Goal: Task Accomplishment & Management: Use online tool/utility

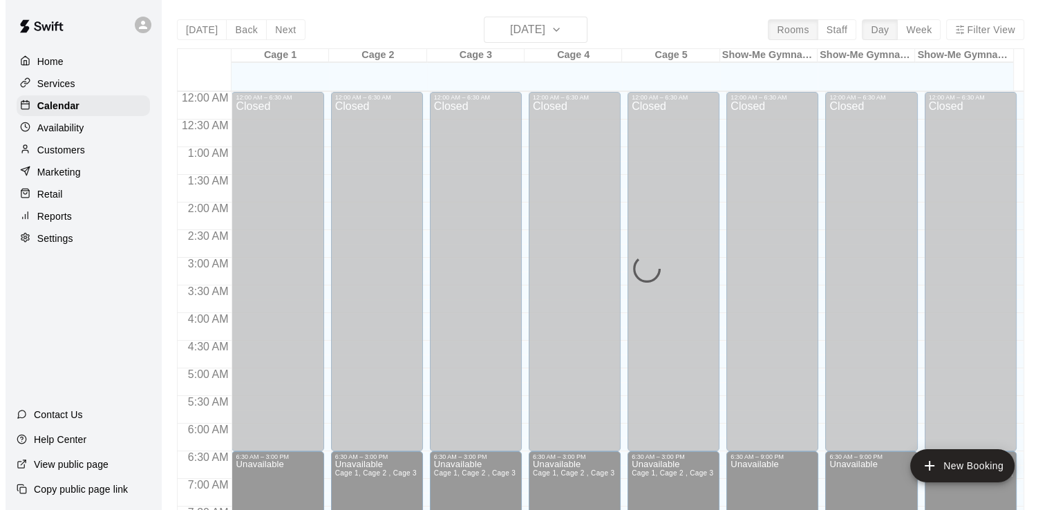
scroll to position [847, 0]
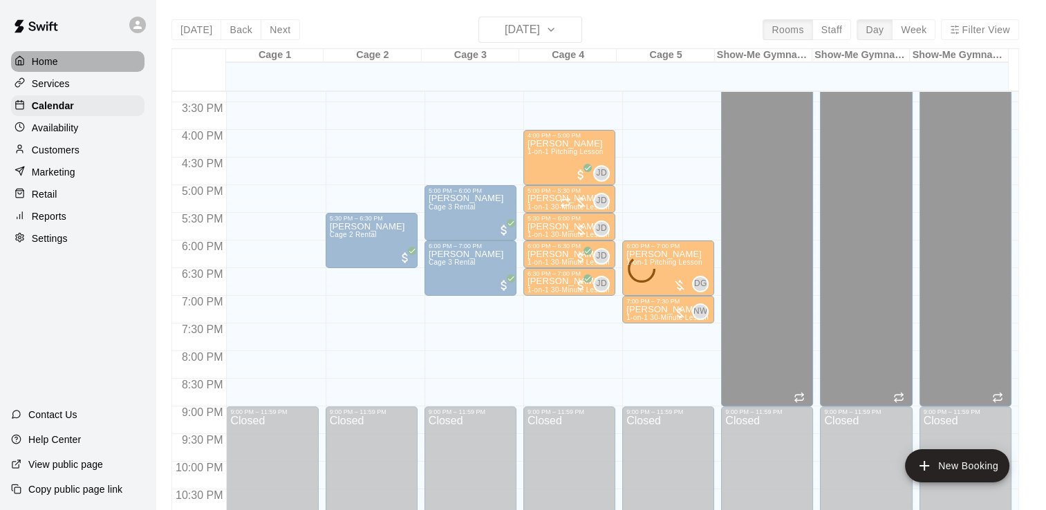
click at [95, 62] on div "Home" at bounding box center [77, 61] width 133 height 21
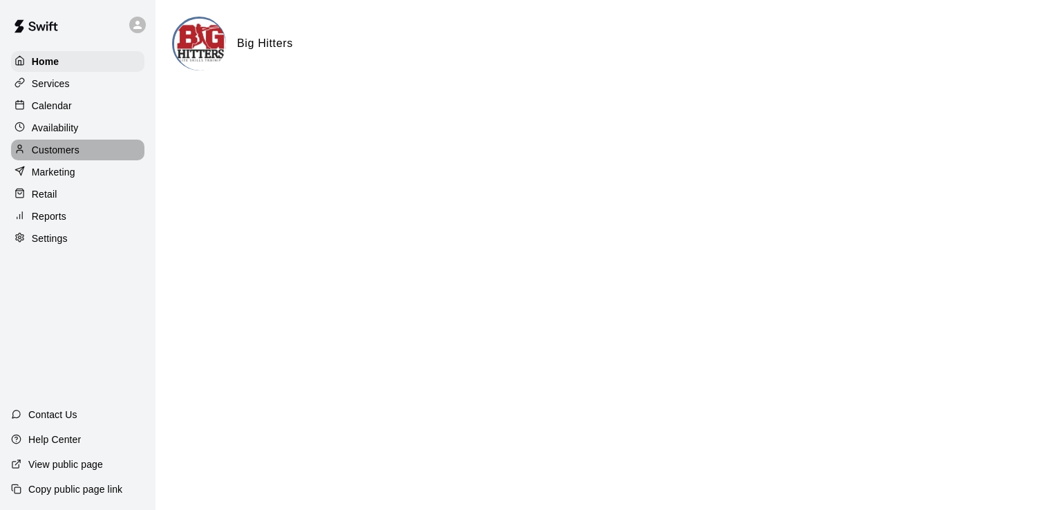
click at [77, 156] on p "Customers" at bounding box center [56, 150] width 48 height 14
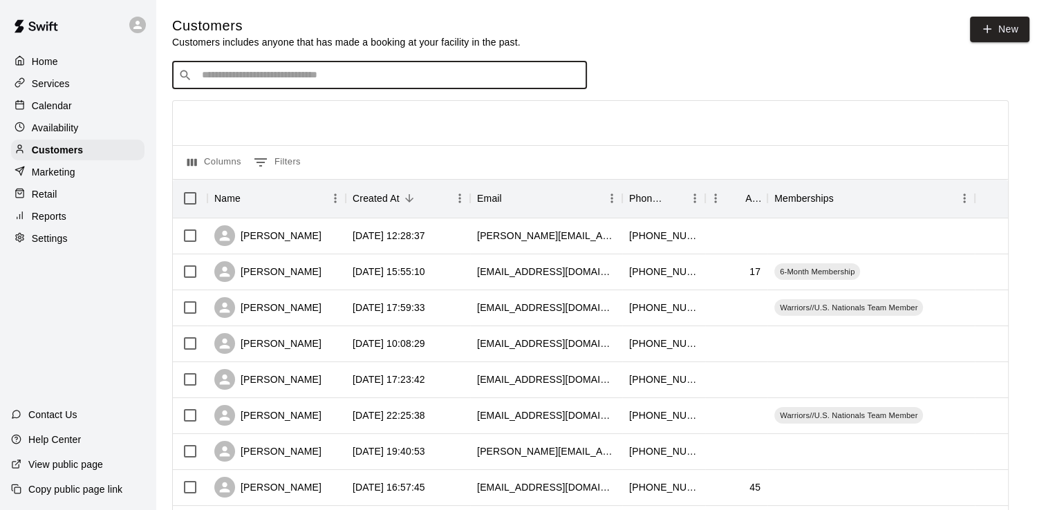
click at [291, 77] on input "Search customers by name or email" at bounding box center [389, 75] width 383 height 14
type input "****"
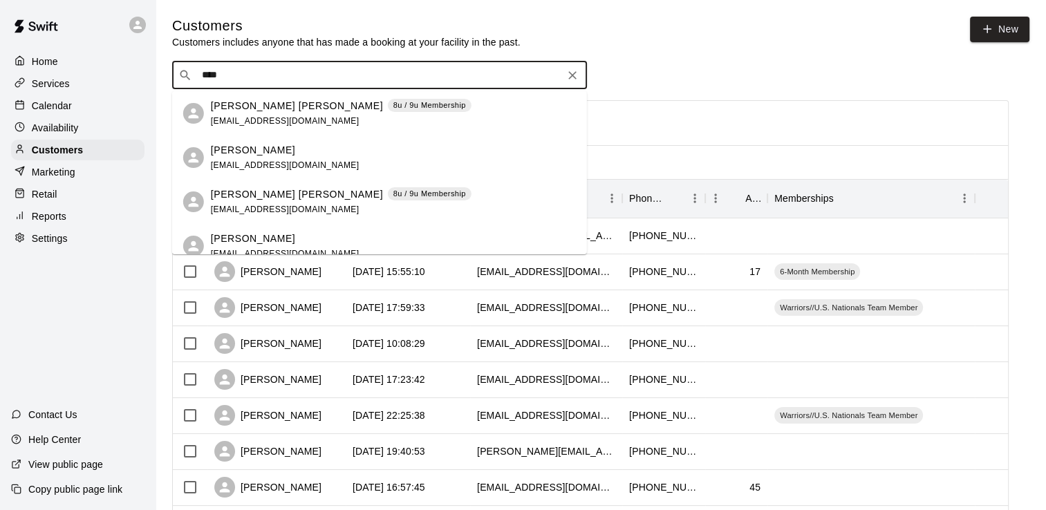
click at [260, 106] on p "[PERSON_NAME] [PERSON_NAME]" at bounding box center [297, 106] width 172 height 15
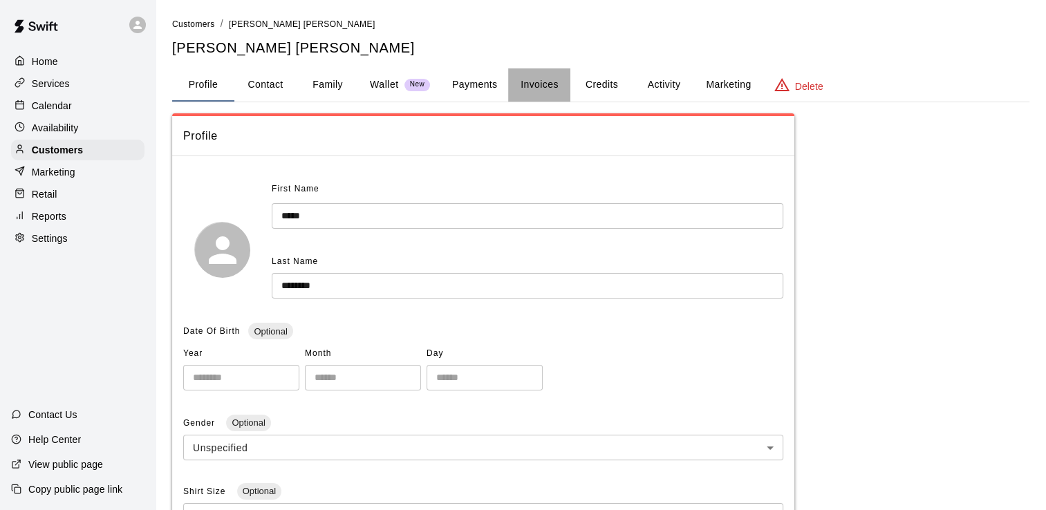
click at [561, 83] on button "Invoices" at bounding box center [539, 84] width 62 height 33
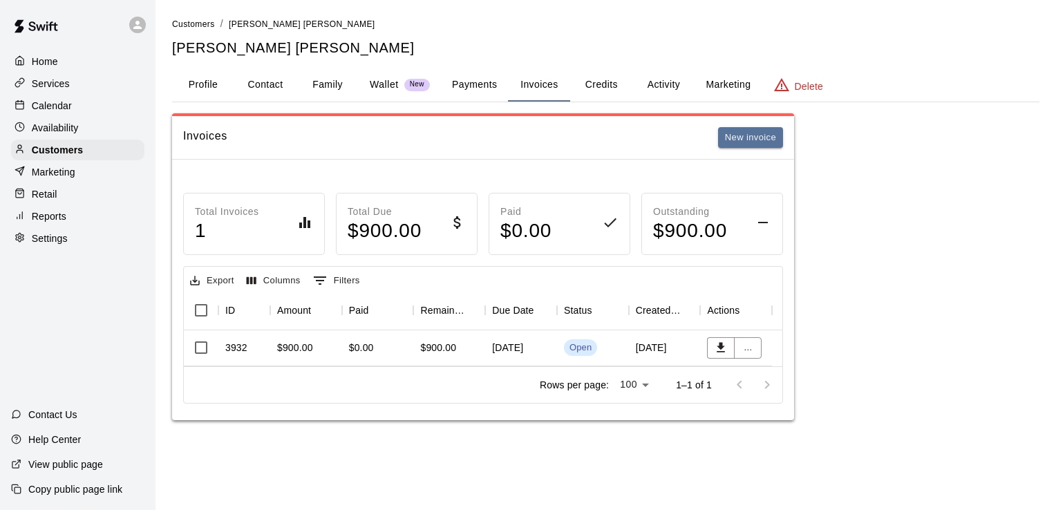
click at [594, 346] on span "Open" at bounding box center [580, 347] width 33 height 13
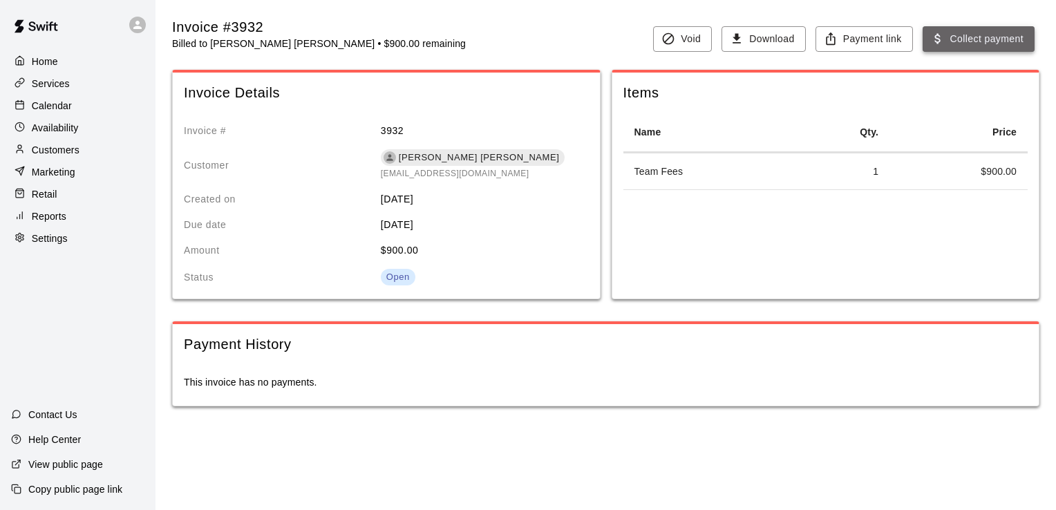
click at [981, 41] on button "Collect payment" at bounding box center [979, 39] width 112 height 26
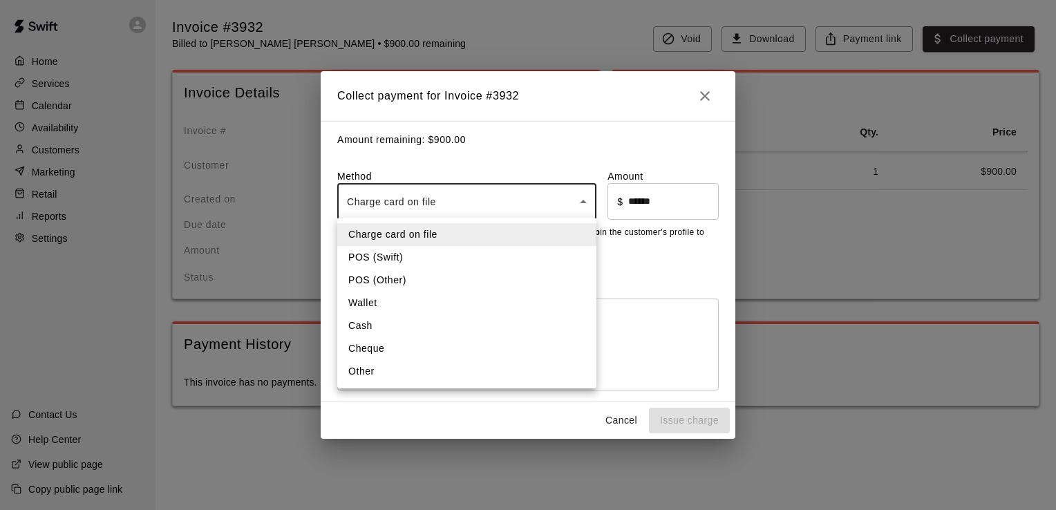
click at [482, 201] on body "Home Services Calendar Availability Customers Marketing Retail Reports Settings…" at bounding box center [528, 217] width 1056 height 434
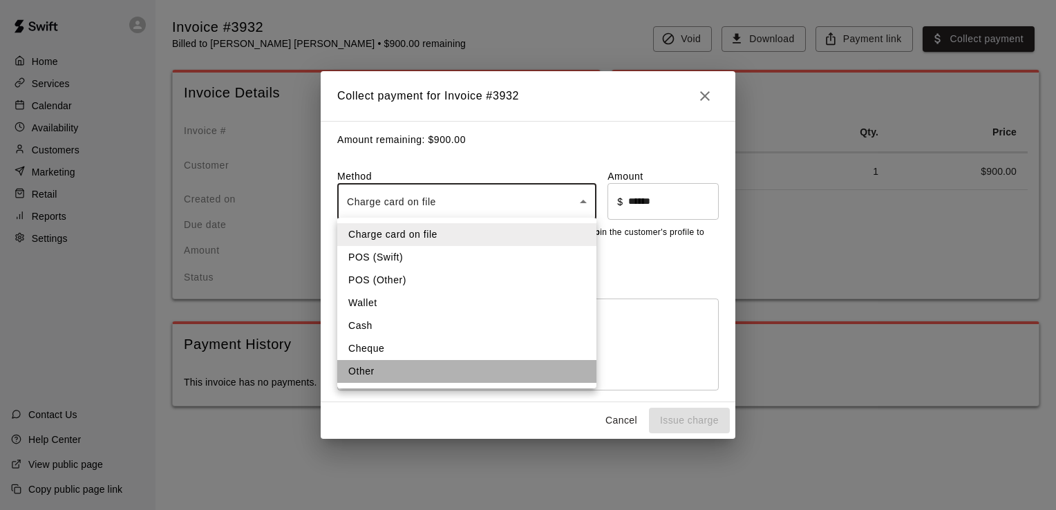
click at [386, 369] on li "Other" at bounding box center [466, 371] width 259 height 23
type input "*****"
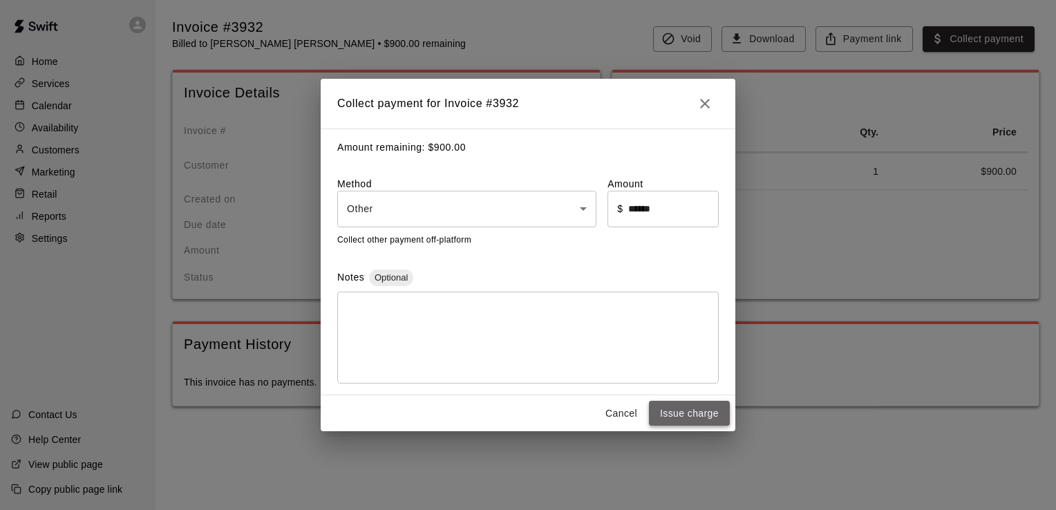
click at [702, 418] on button "Issue charge" at bounding box center [689, 414] width 81 height 26
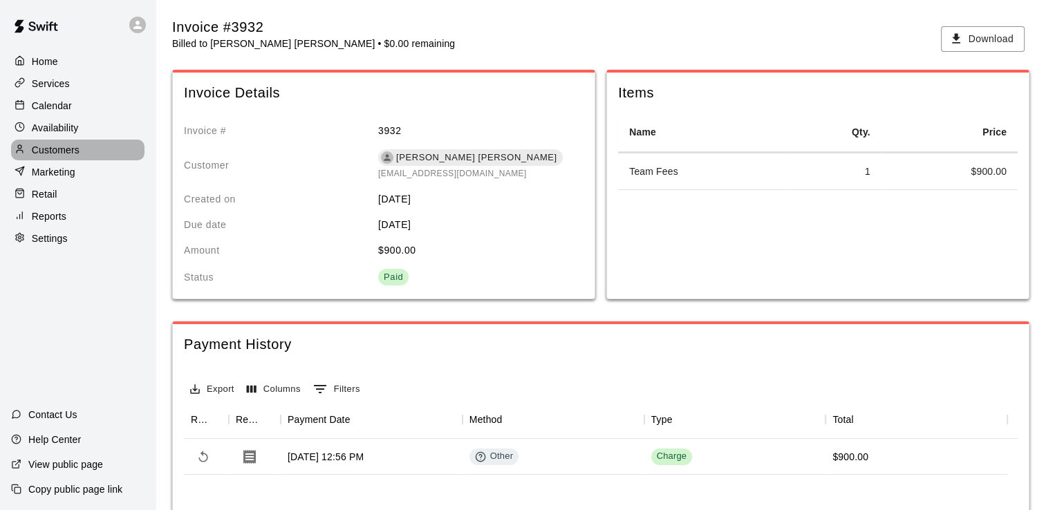
click at [91, 159] on div "Customers" at bounding box center [77, 150] width 133 height 21
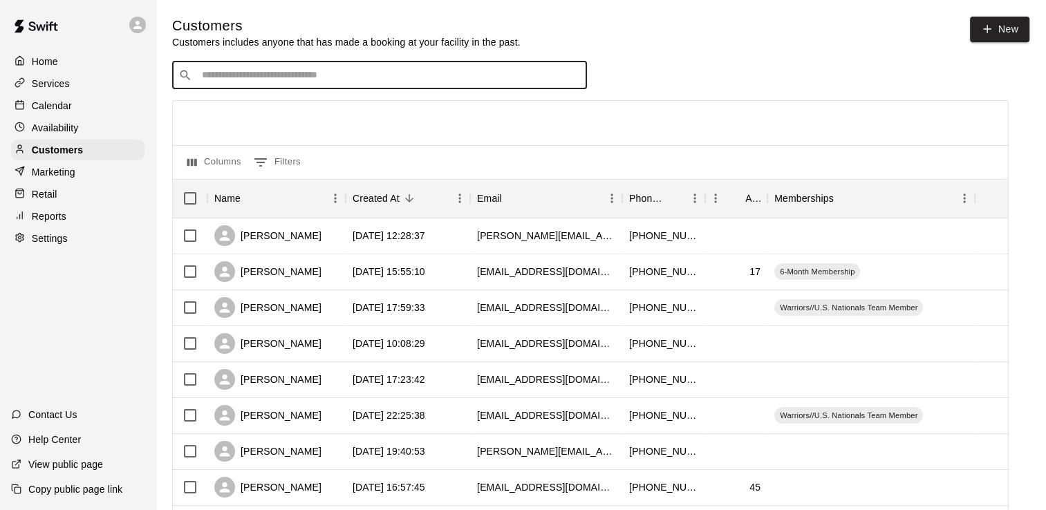
click at [312, 75] on input "Search customers by name or email" at bounding box center [389, 75] width 383 height 14
type input "*"
type input "*****"
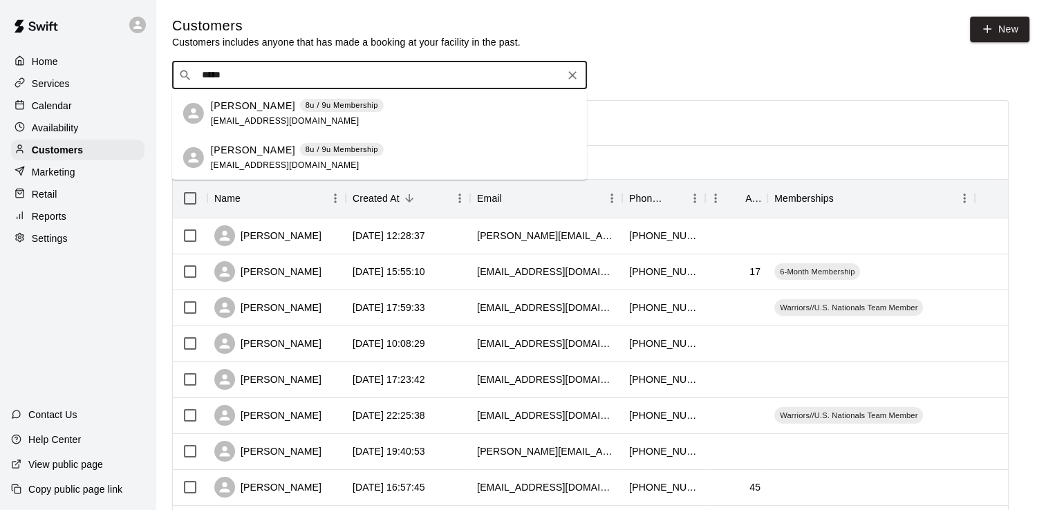
click at [232, 116] on span "[EMAIL_ADDRESS][DOMAIN_NAME]" at bounding box center [285, 121] width 149 height 10
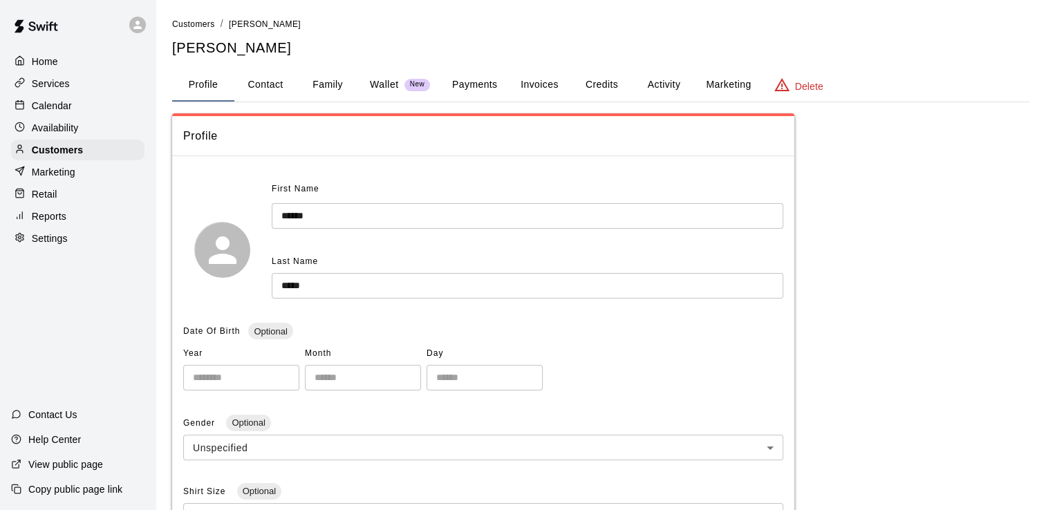
click at [550, 82] on button "Invoices" at bounding box center [539, 84] width 62 height 33
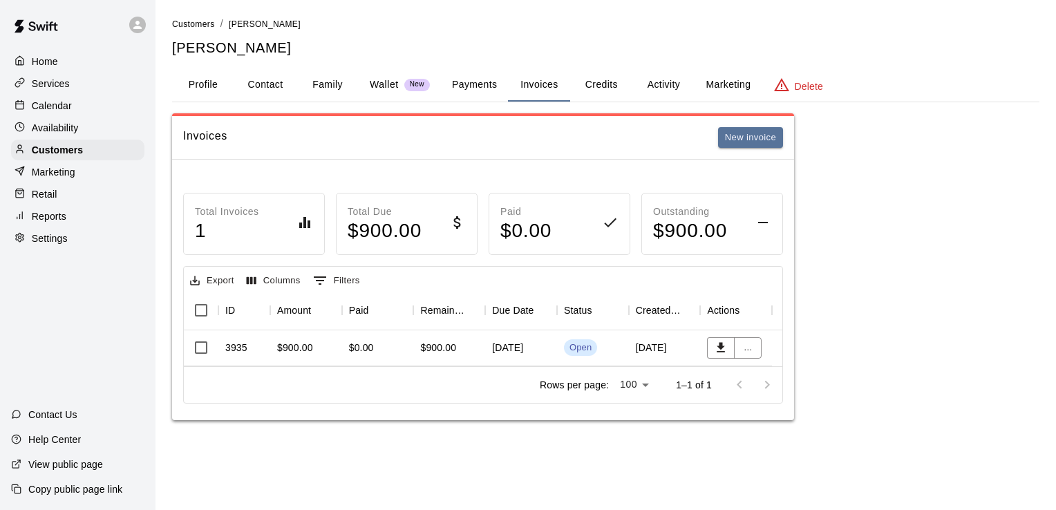
click at [610, 344] on div "Open" at bounding box center [593, 347] width 58 height 17
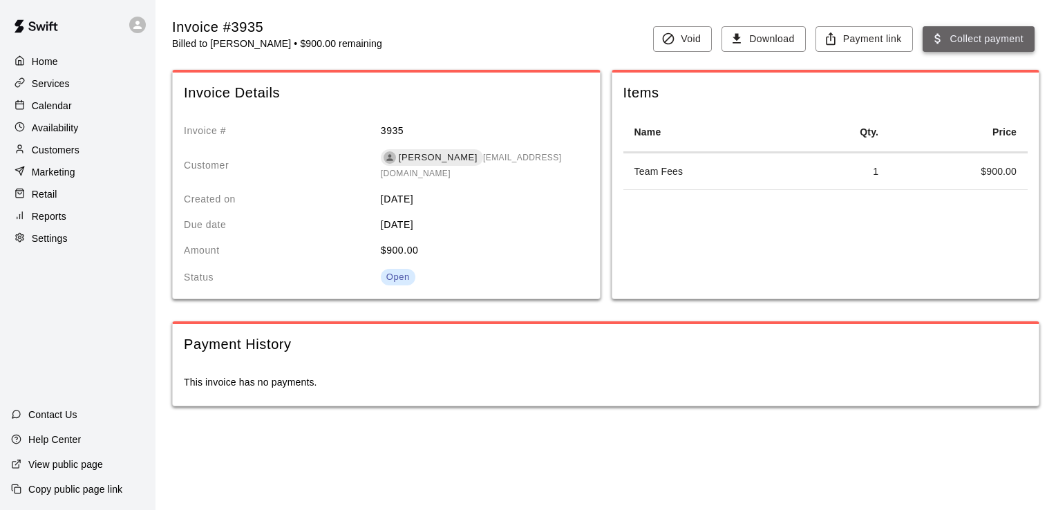
click at [946, 40] on button "Collect payment" at bounding box center [979, 39] width 112 height 26
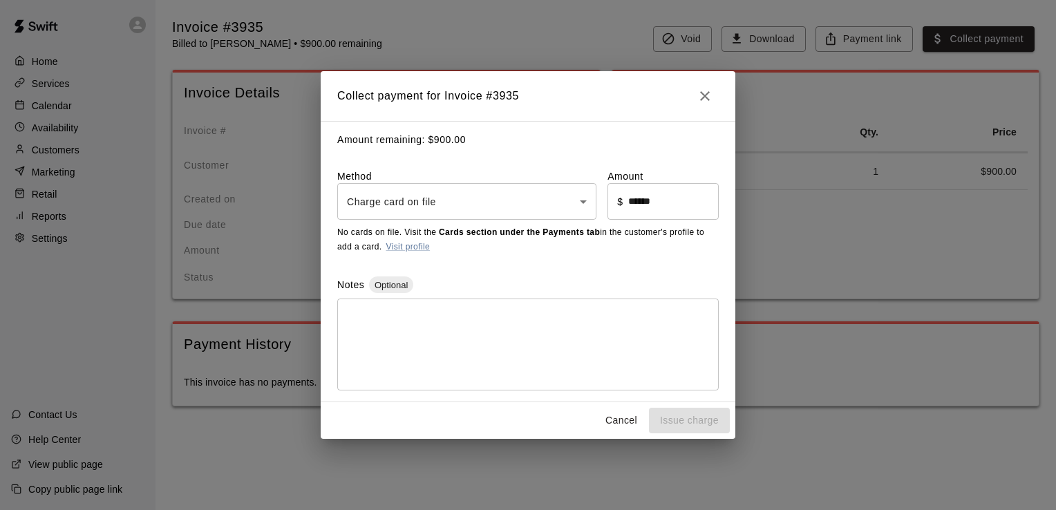
click at [544, 200] on body "Home Services Calendar Availability Customers Marketing Retail Reports Settings…" at bounding box center [528, 217] width 1056 height 434
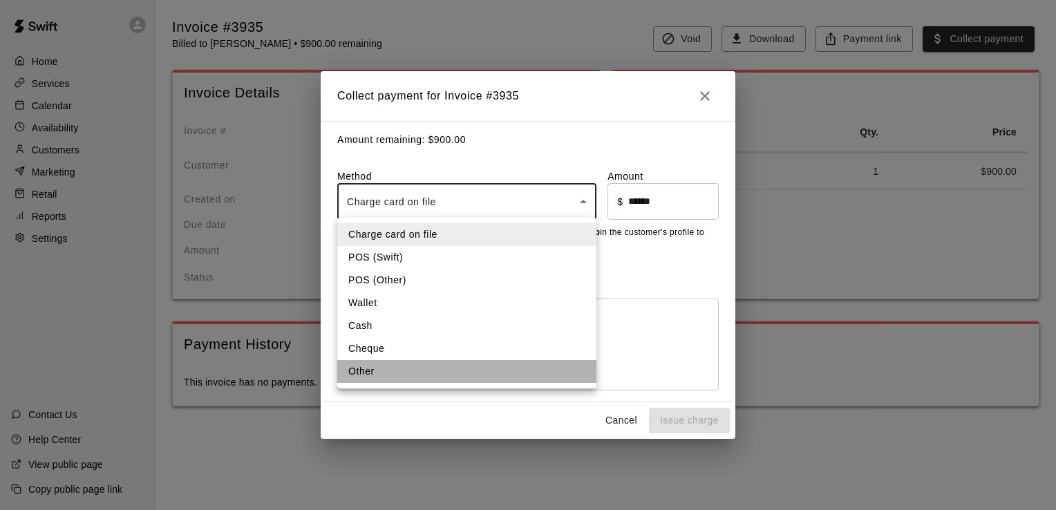
click at [499, 370] on li "Other" at bounding box center [466, 371] width 259 height 23
type input "*****"
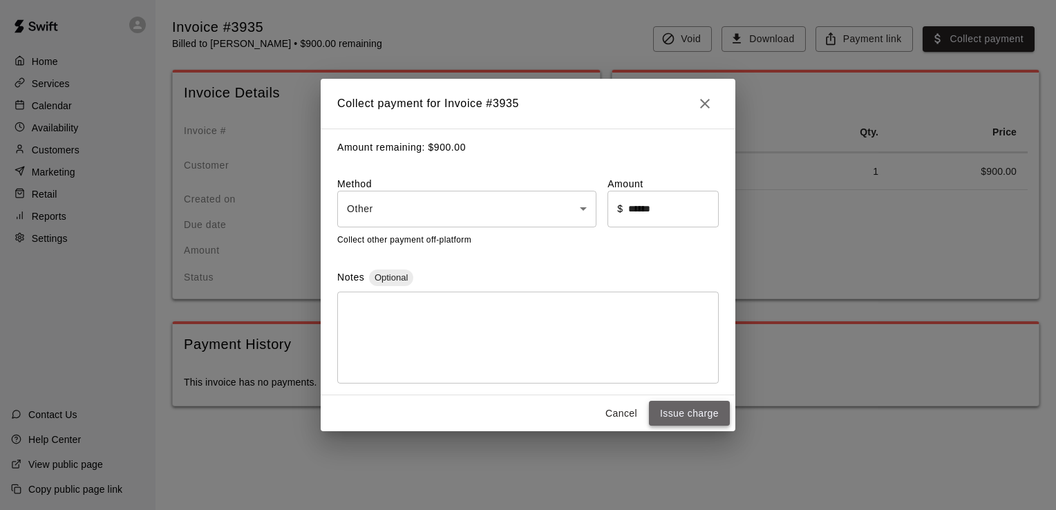
click at [705, 416] on button "Issue charge" at bounding box center [689, 414] width 81 height 26
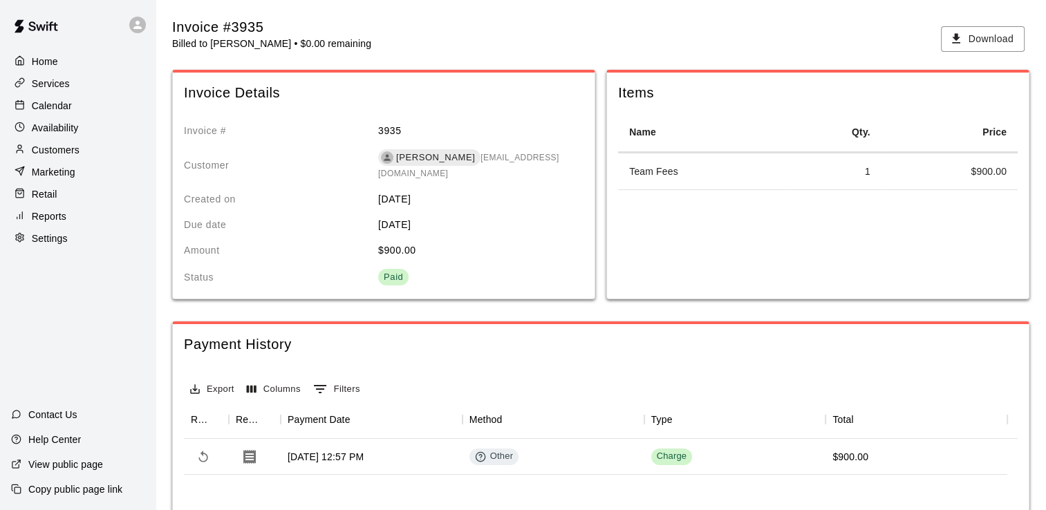
click at [75, 58] on div "Home" at bounding box center [77, 61] width 133 height 21
